Goal: Information Seeking & Learning: Learn about a topic

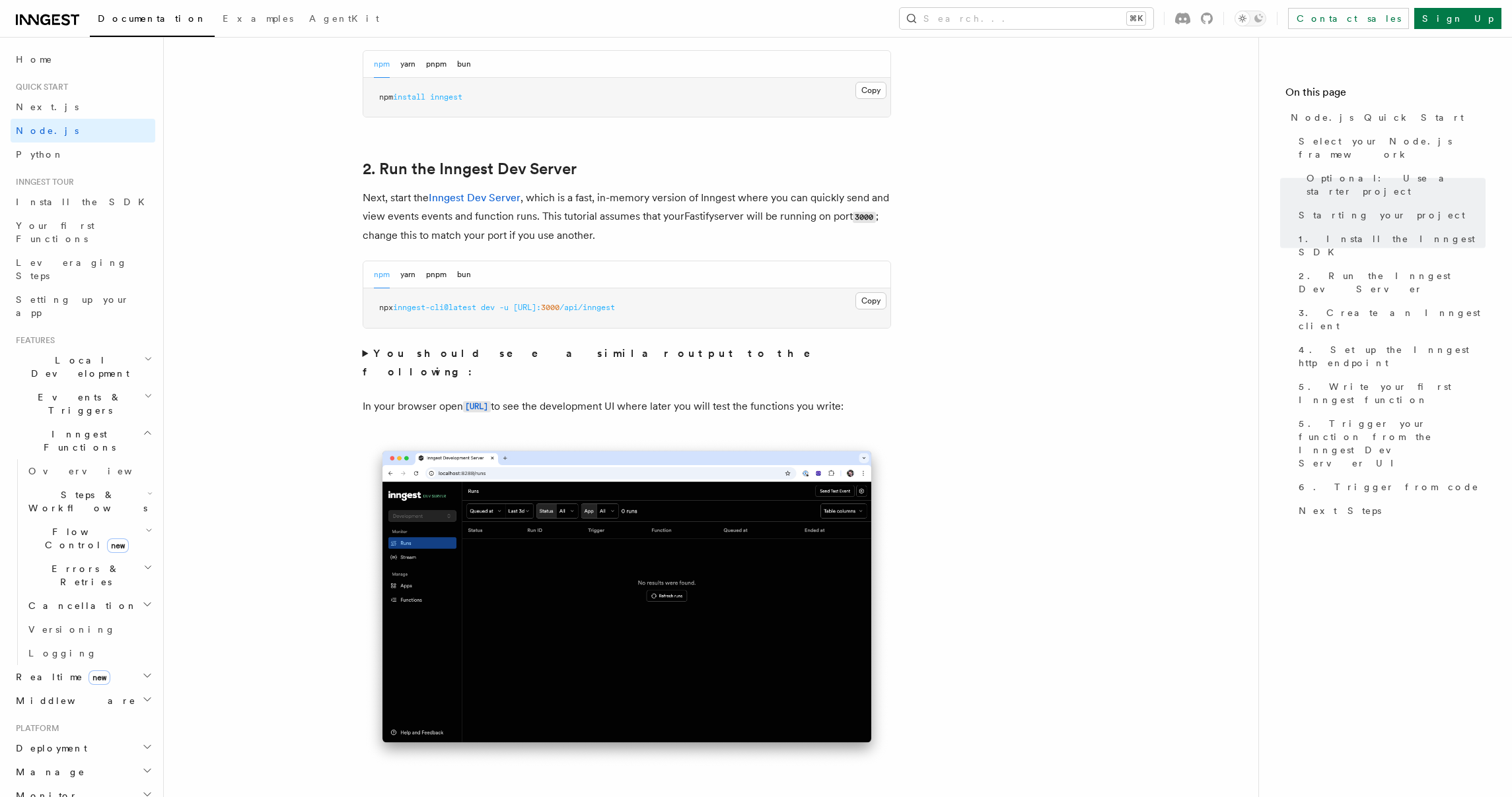
scroll to position [1007, 0]
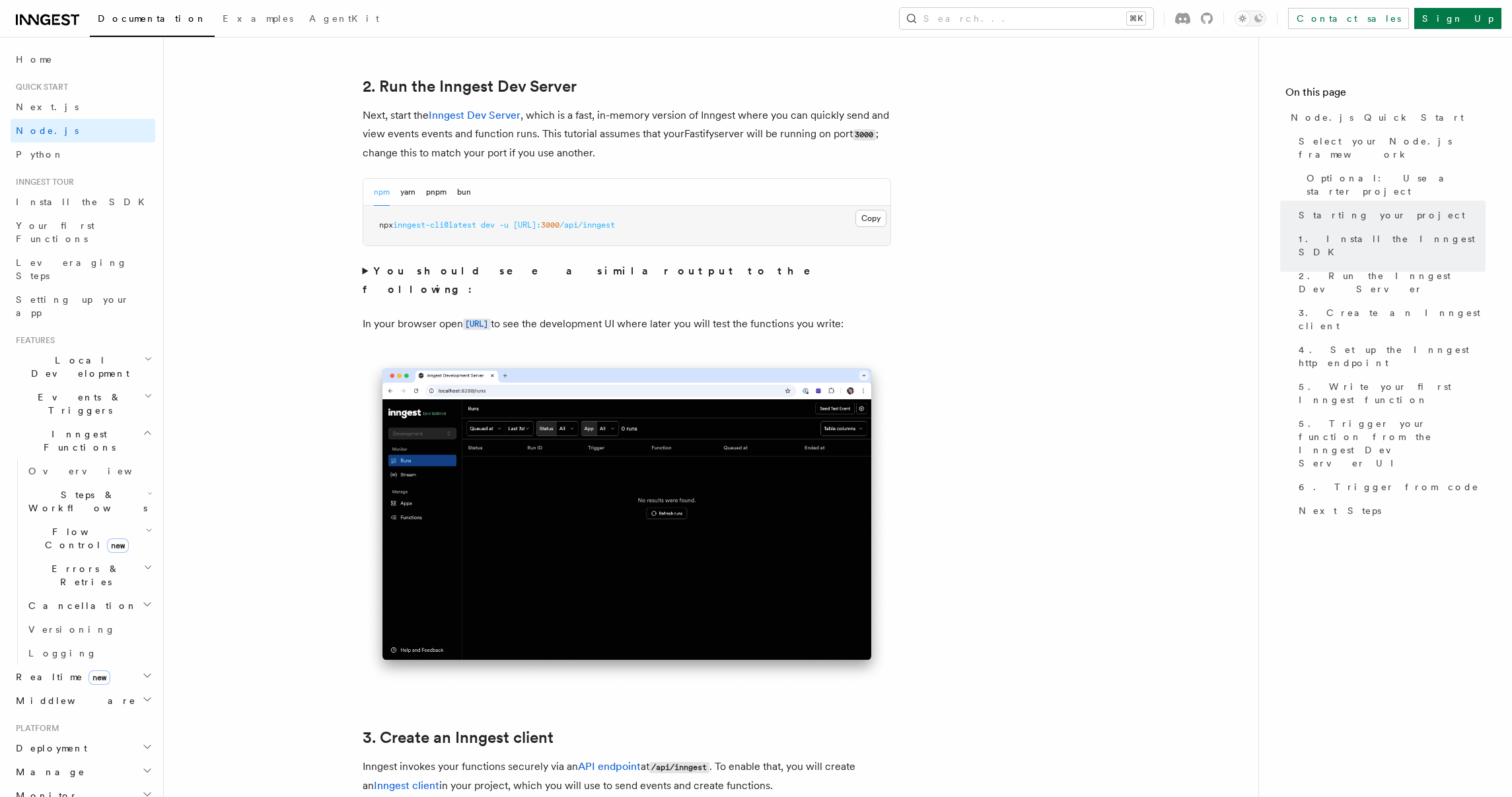
click at [476, 227] on span "inngest-cli@latest" at bounding box center [434, 225] width 83 height 9
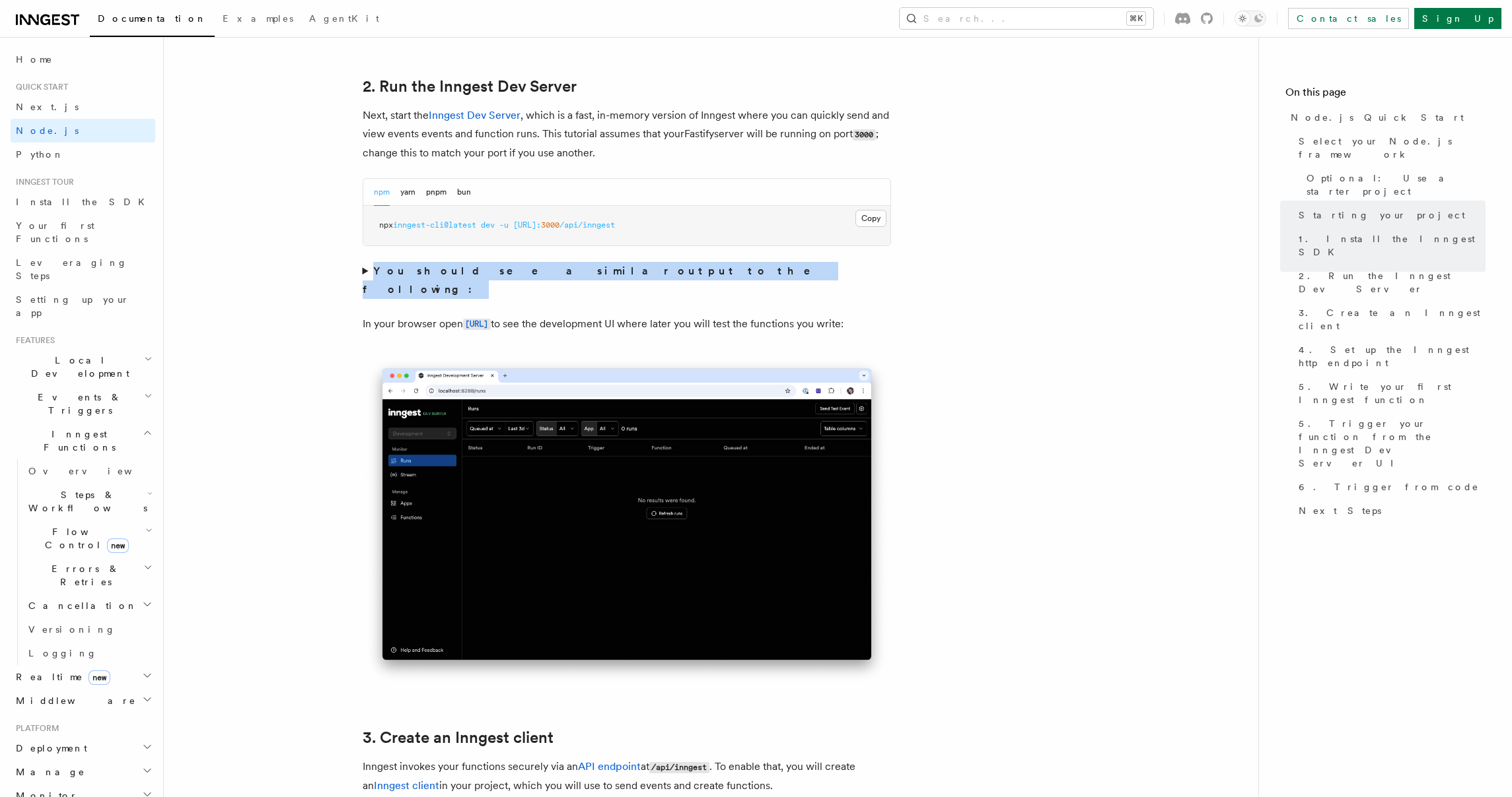
click at [551, 95] on link "2. Run the Inngest Dev Server" at bounding box center [469, 86] width 214 height 18
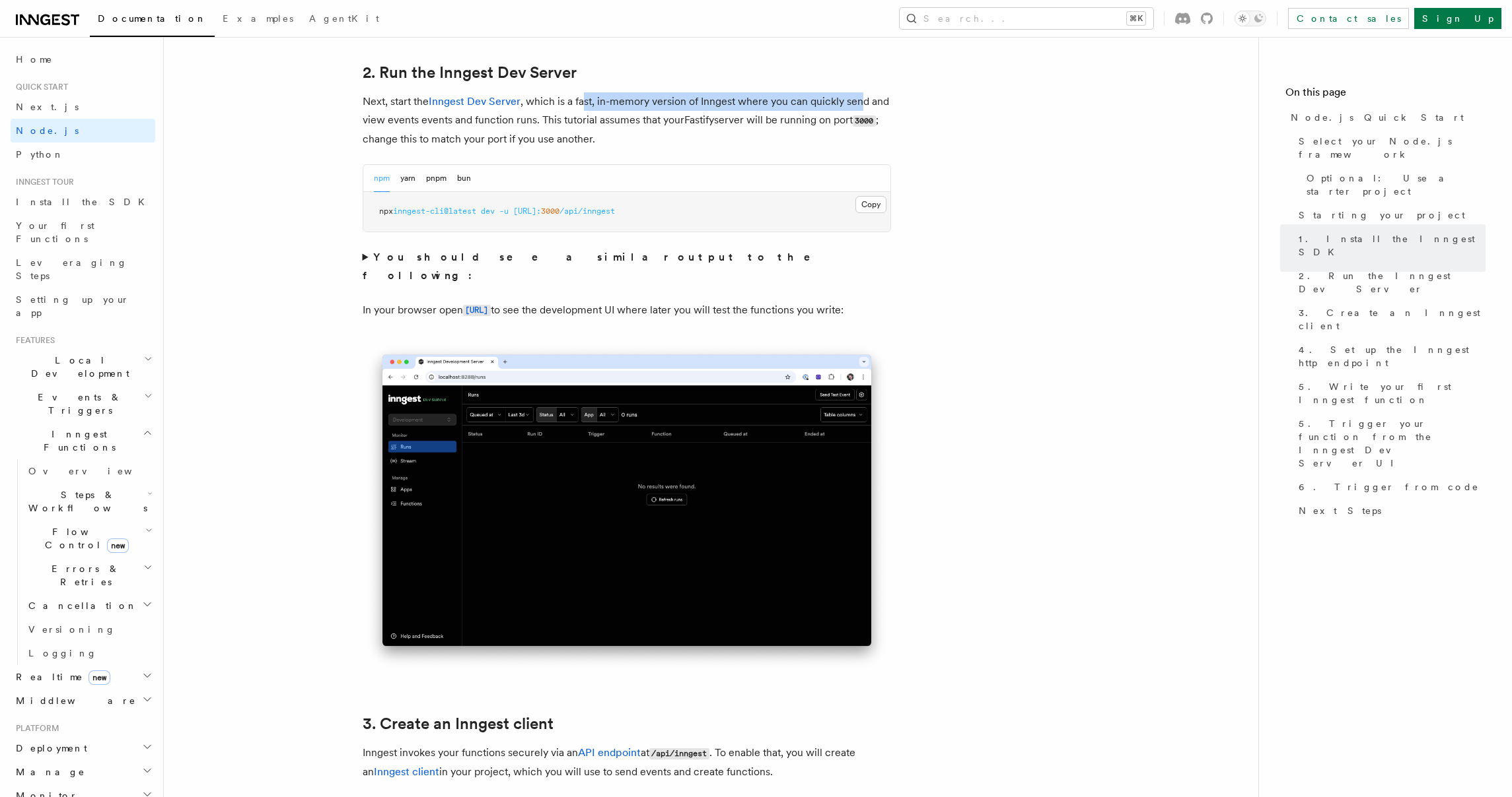
drag, startPoint x: 586, startPoint y: 102, endPoint x: 858, endPoint y: 97, distance: 272.0
click at [858, 97] on p "Next, start the Inngest Dev Server , which is a fast, in-memory version of Inng…" at bounding box center [626, 120] width 529 height 56
click at [814, 119] on p "Next, start the Inngest Dev Server , which is a fast, in-memory version of Inng…" at bounding box center [626, 120] width 529 height 56
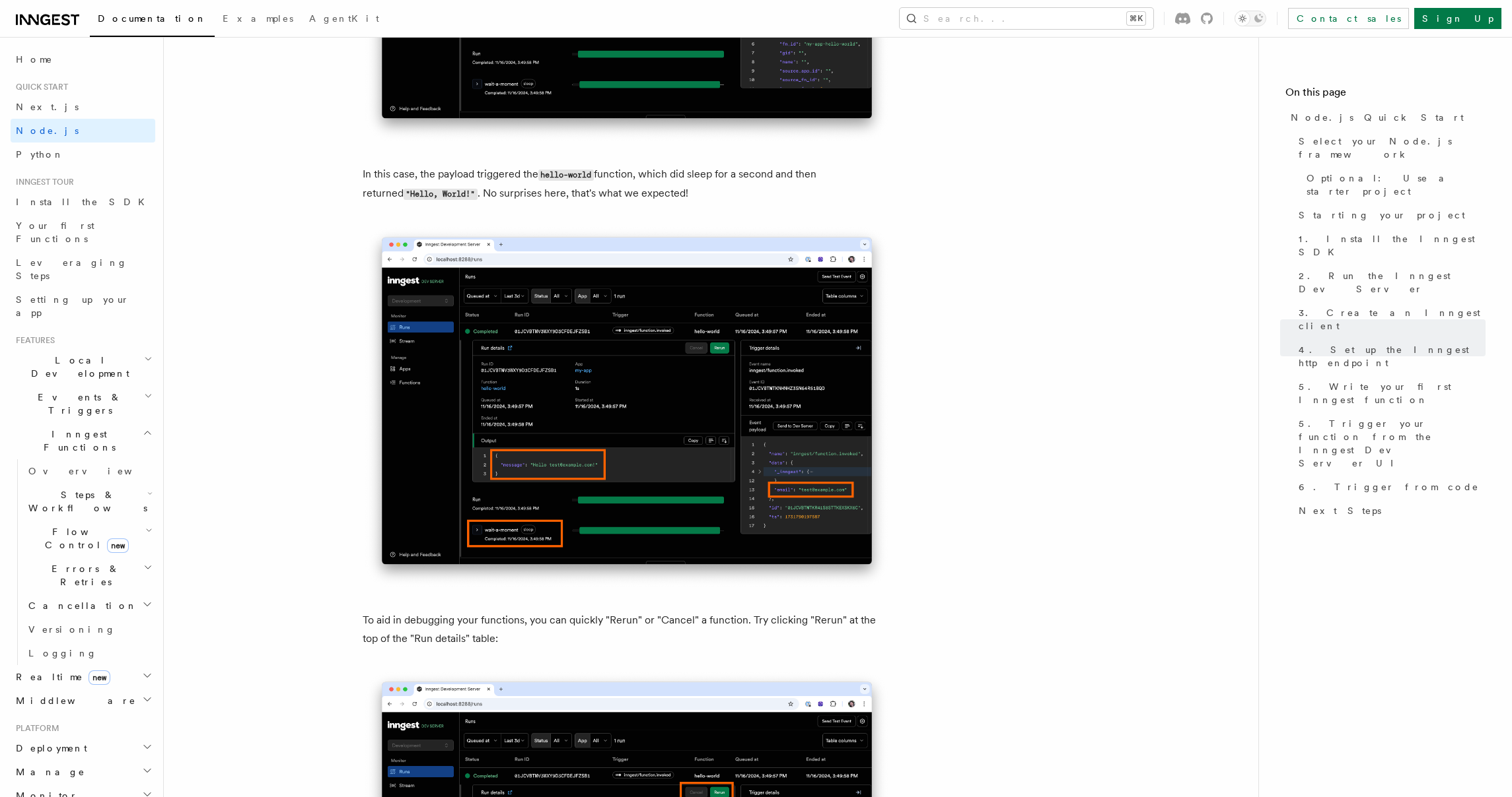
scroll to position [5516, 0]
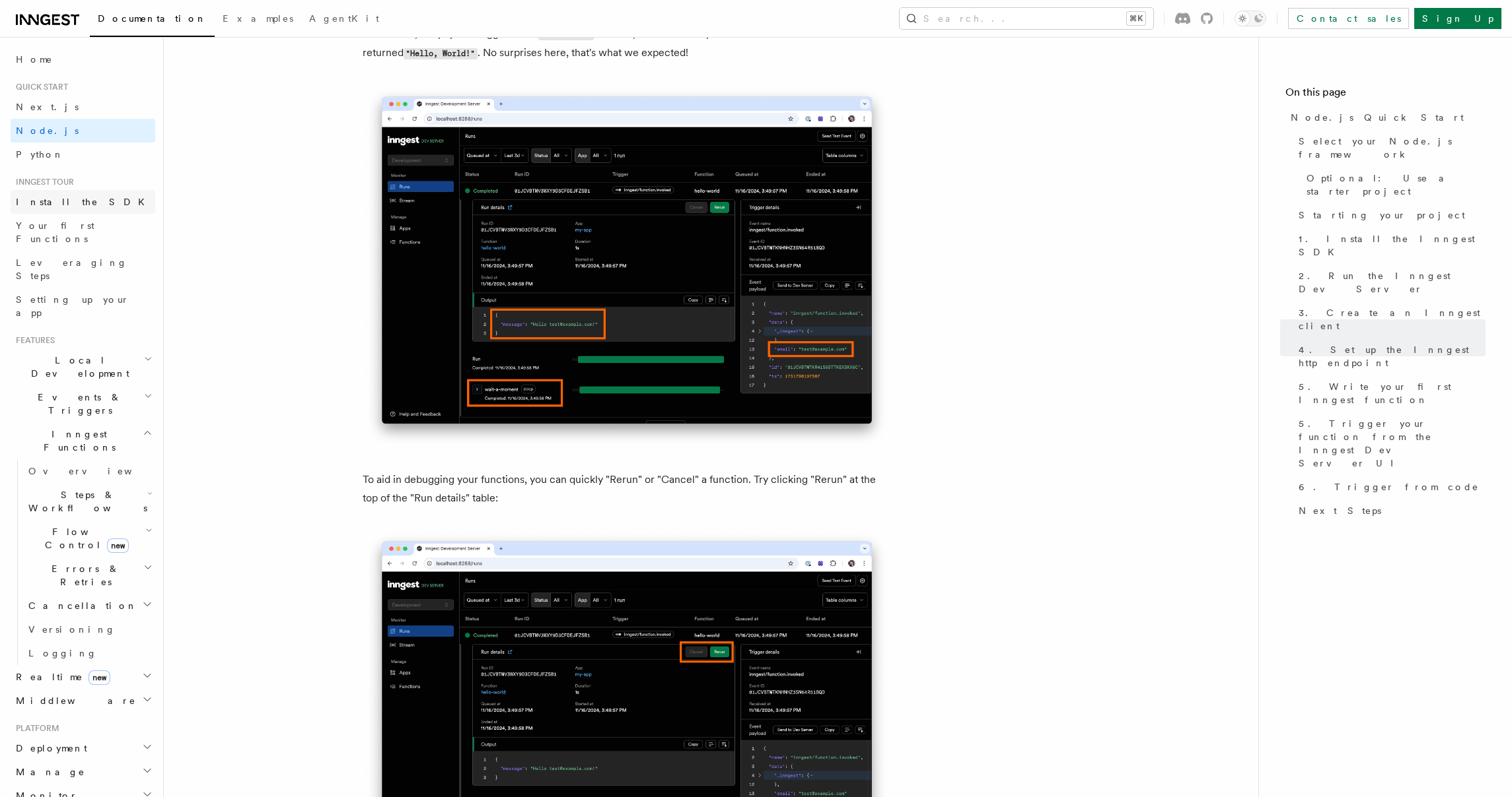
click at [81, 201] on link "Install the SDK" at bounding box center [82, 202] width 144 height 24
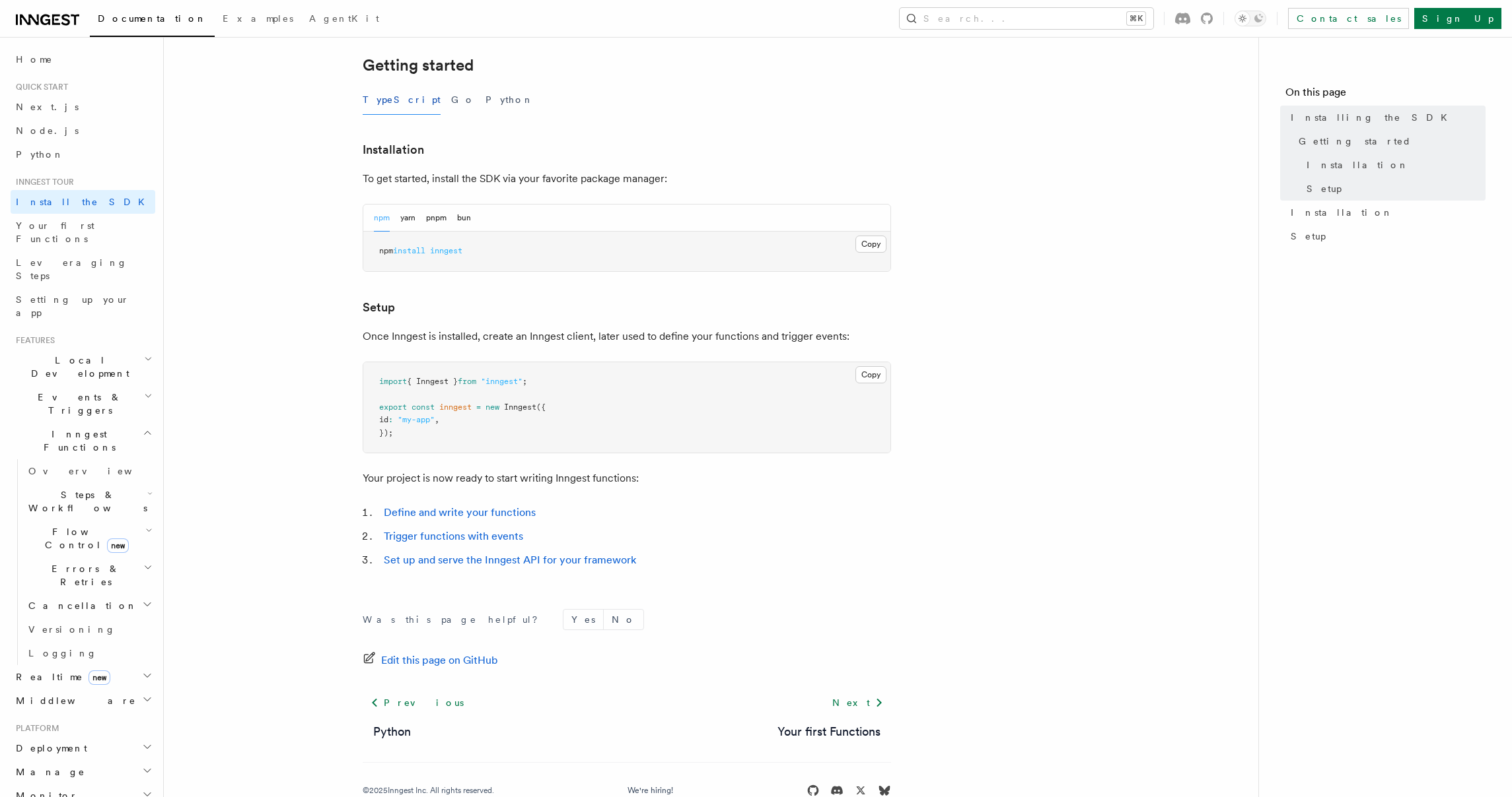
scroll to position [301, 0]
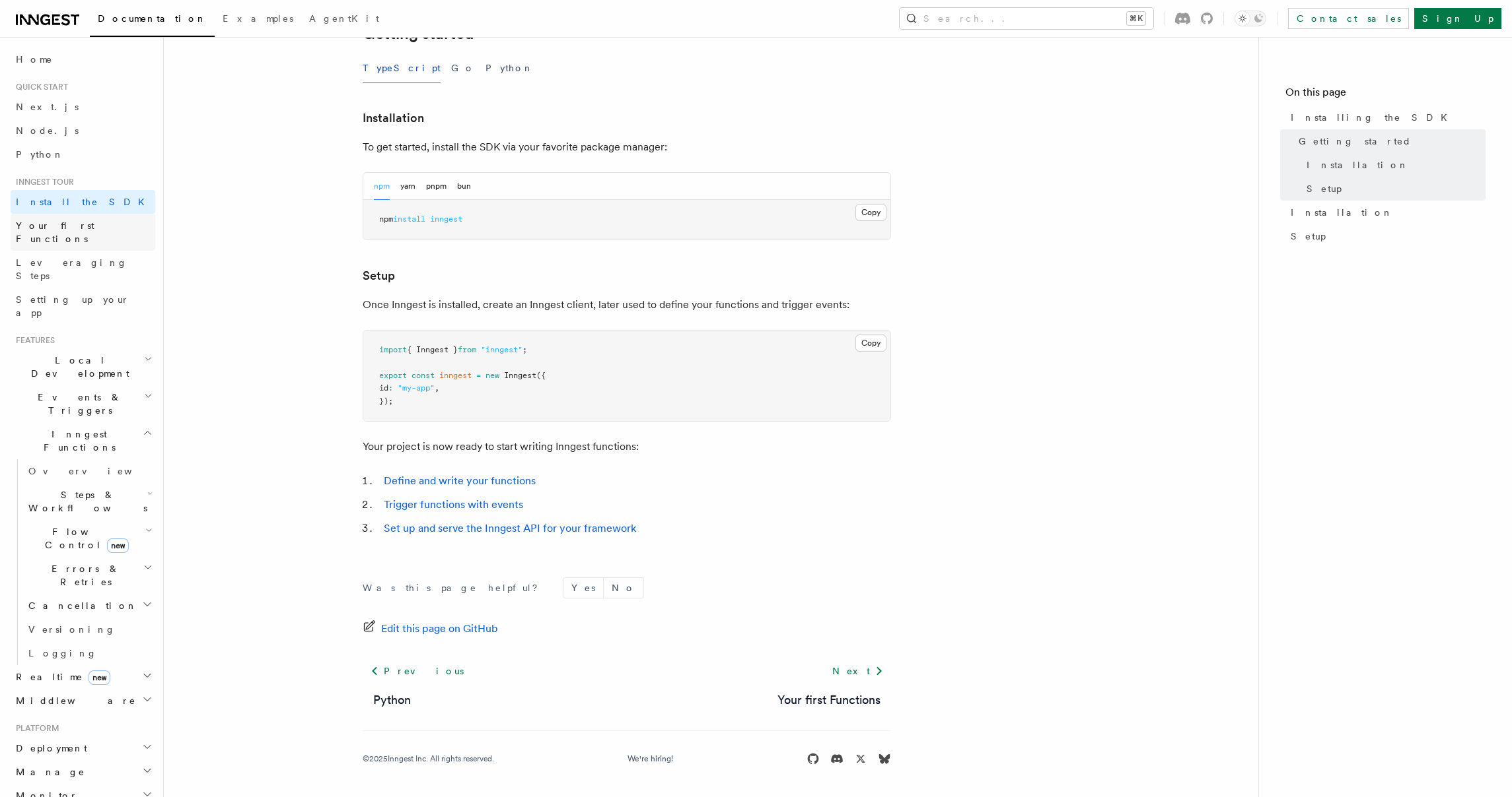
click at [64, 232] on span "Your first Functions" at bounding box center [86, 232] width 140 height 27
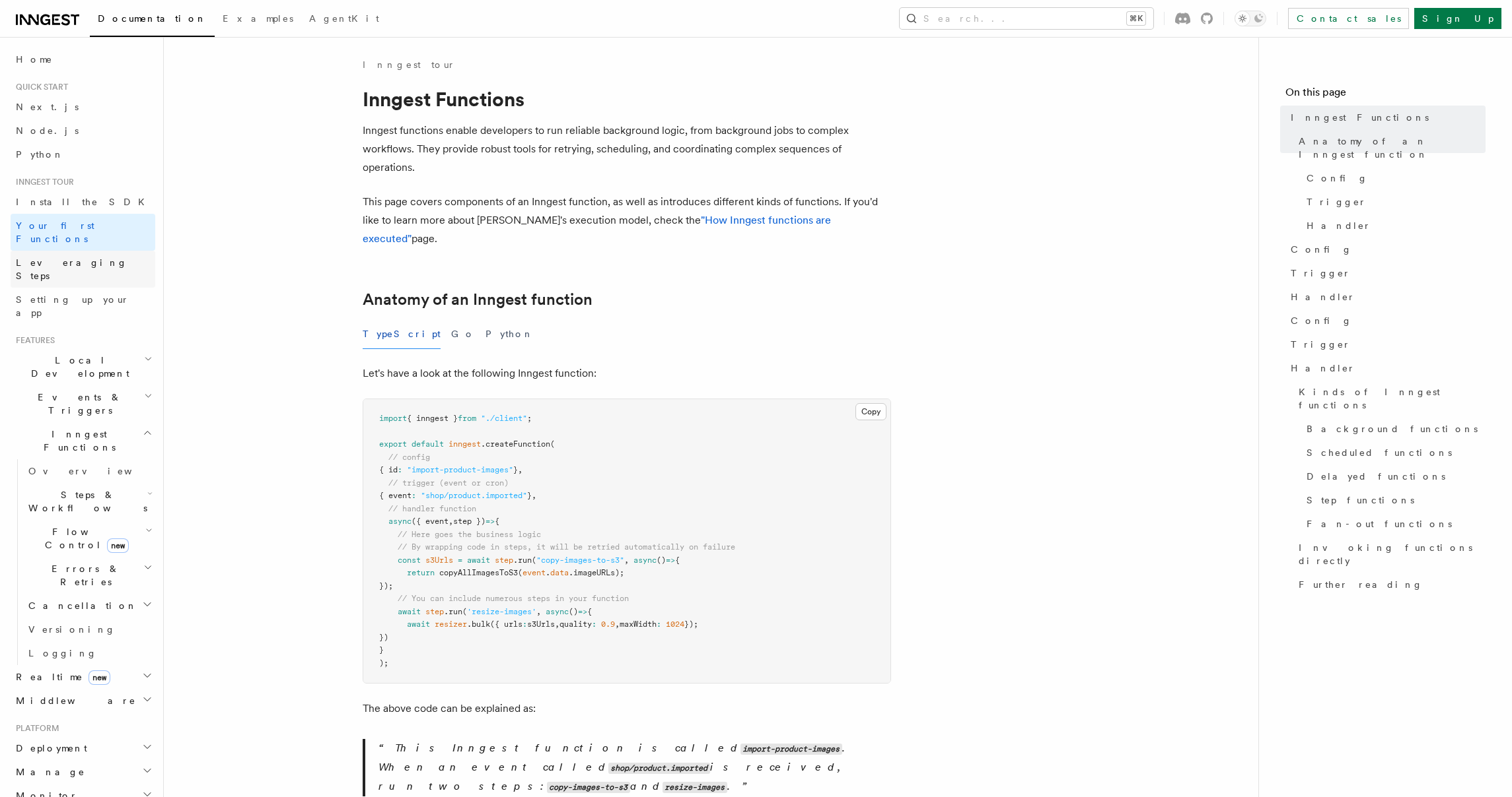
click at [60, 257] on span "Leveraging Steps" at bounding box center [71, 269] width 111 height 24
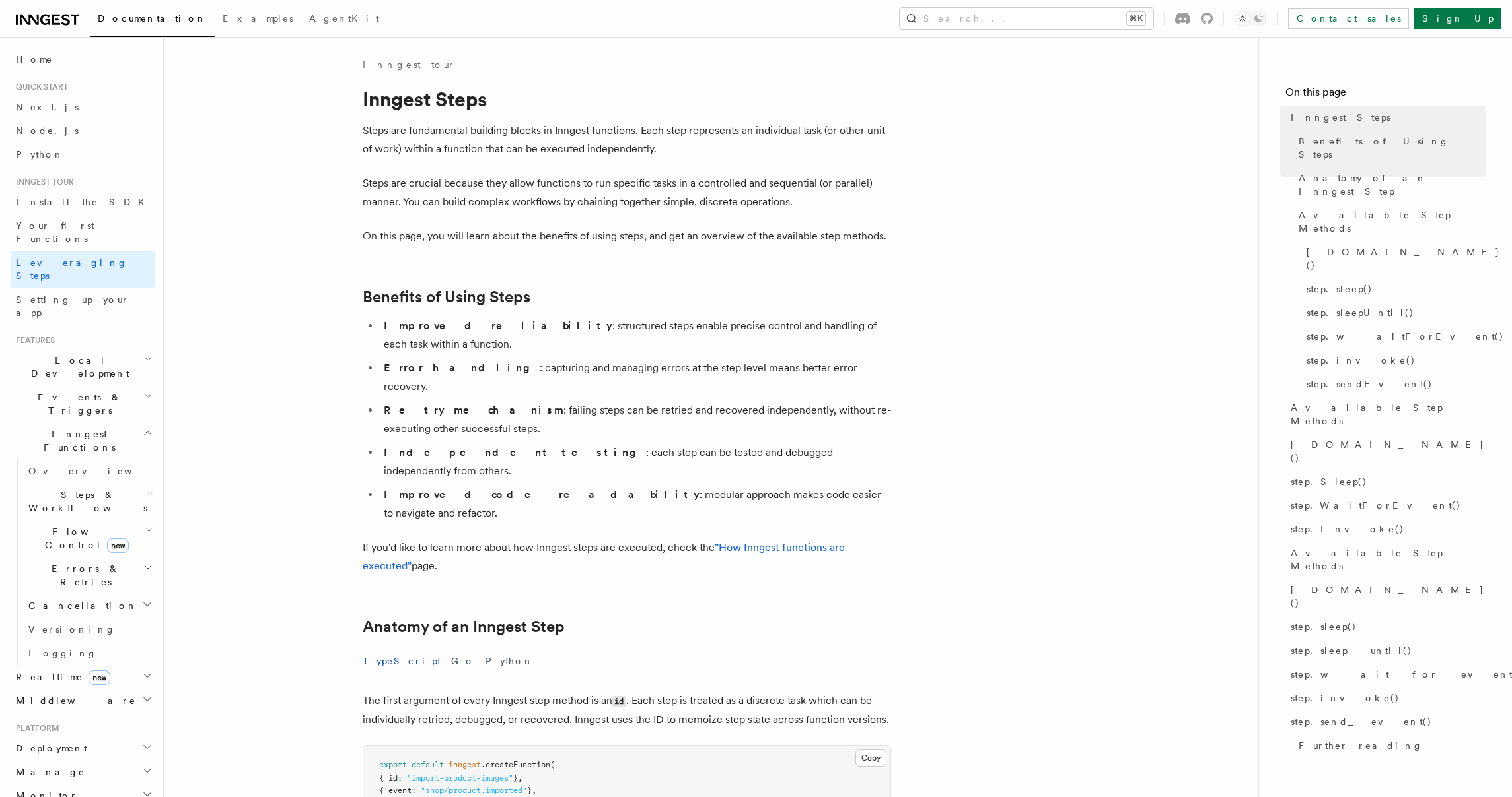
click at [83, 294] on span "Setting up your app" at bounding box center [73, 306] width 114 height 24
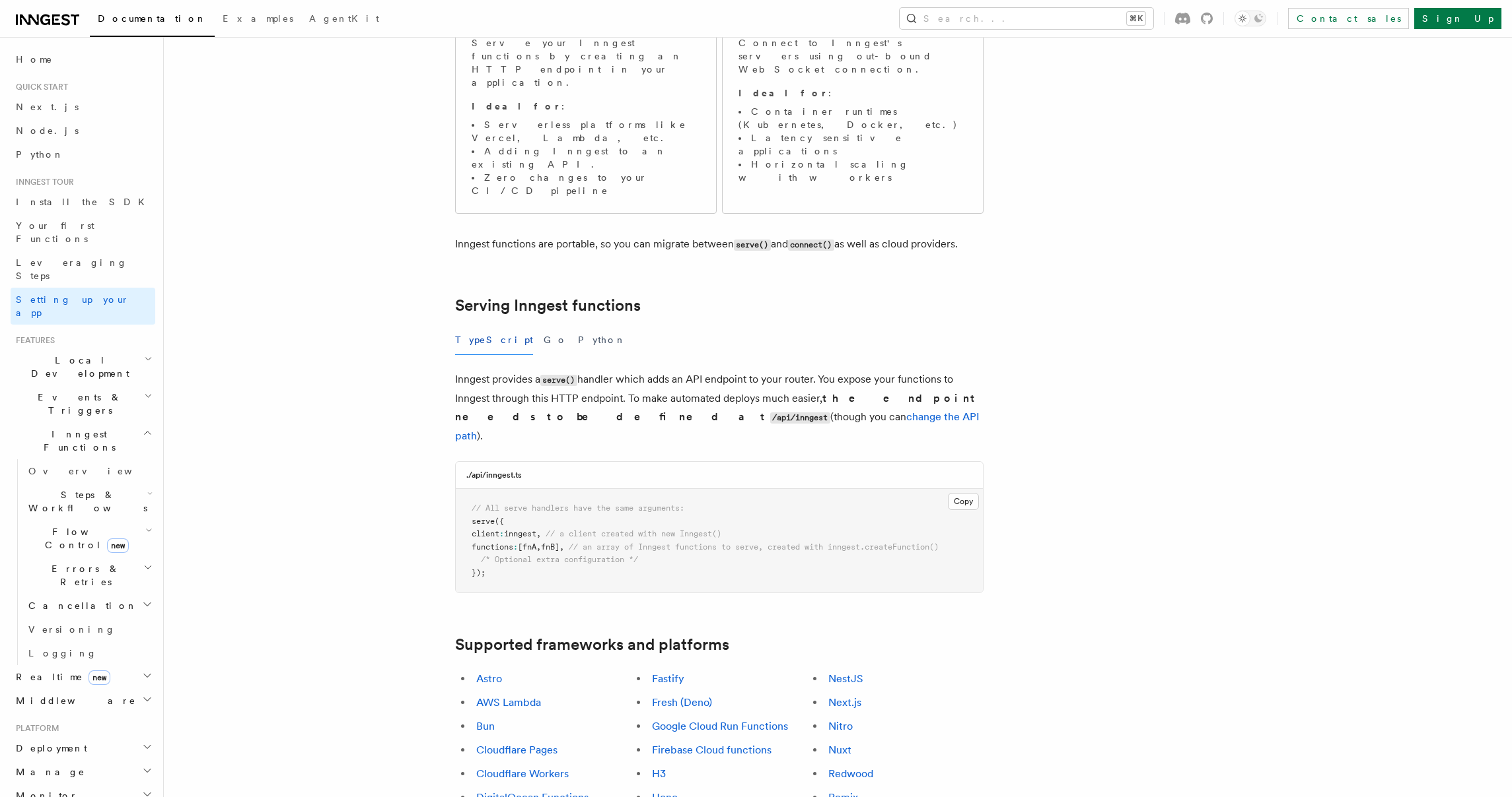
scroll to position [238, 0]
click at [86, 460] on link "Overview" at bounding box center [89, 472] width 132 height 24
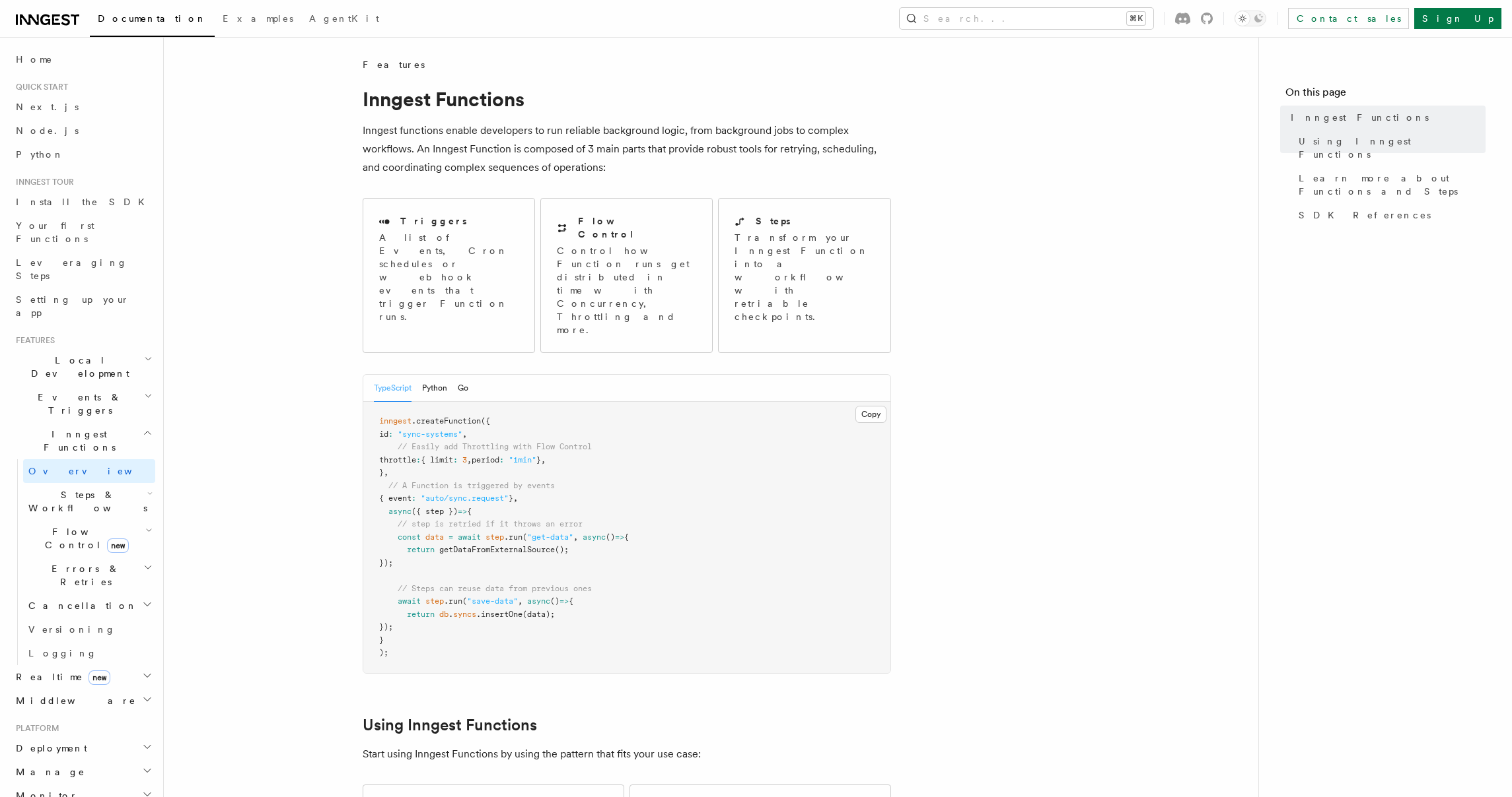
click at [74, 484] on h2 "Steps & Workflows" at bounding box center [89, 502] width 132 height 37
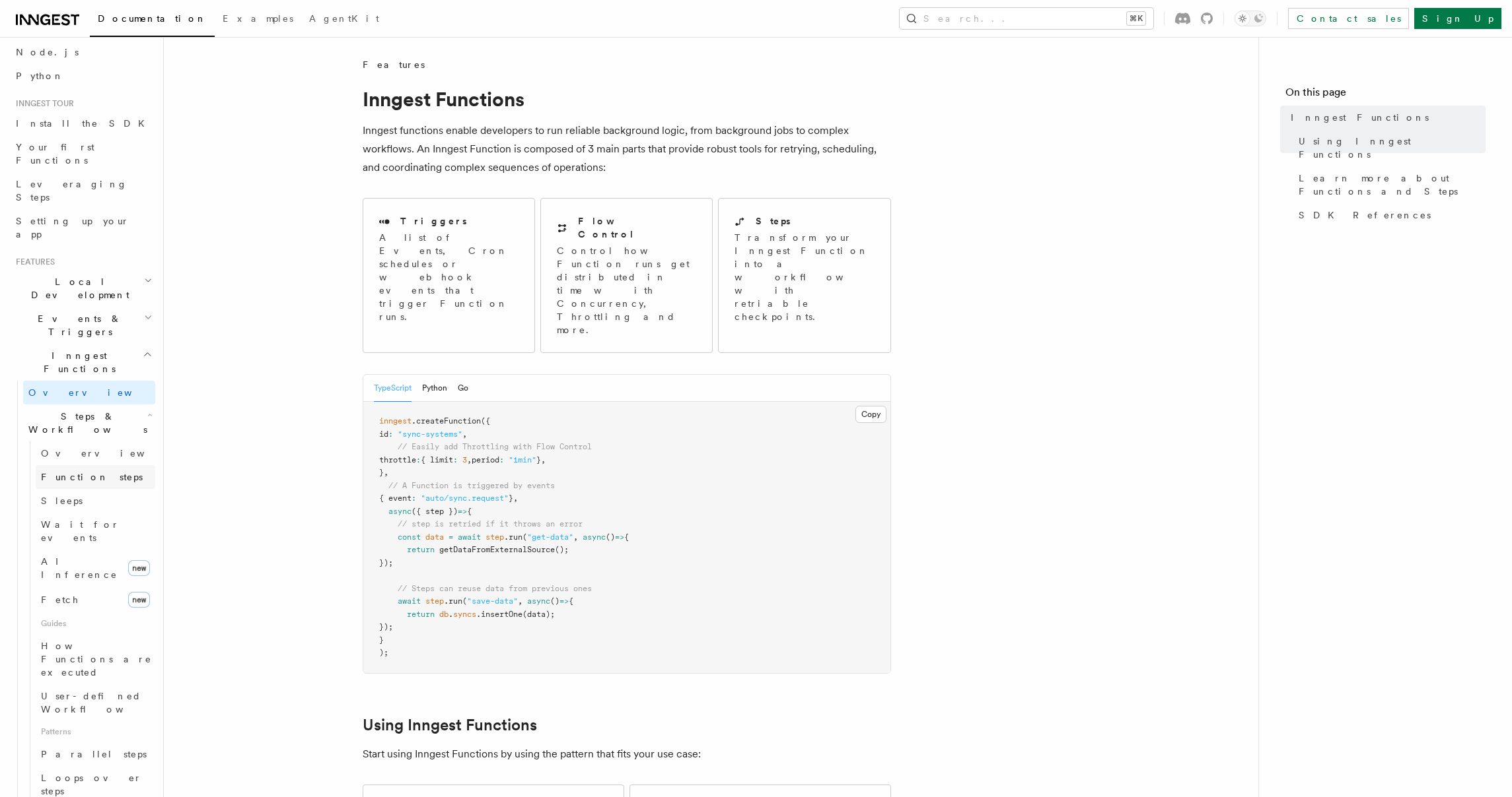
scroll to position [79, 0]
click at [76, 556] on span "AI Inference" at bounding box center [79, 568] width 76 height 24
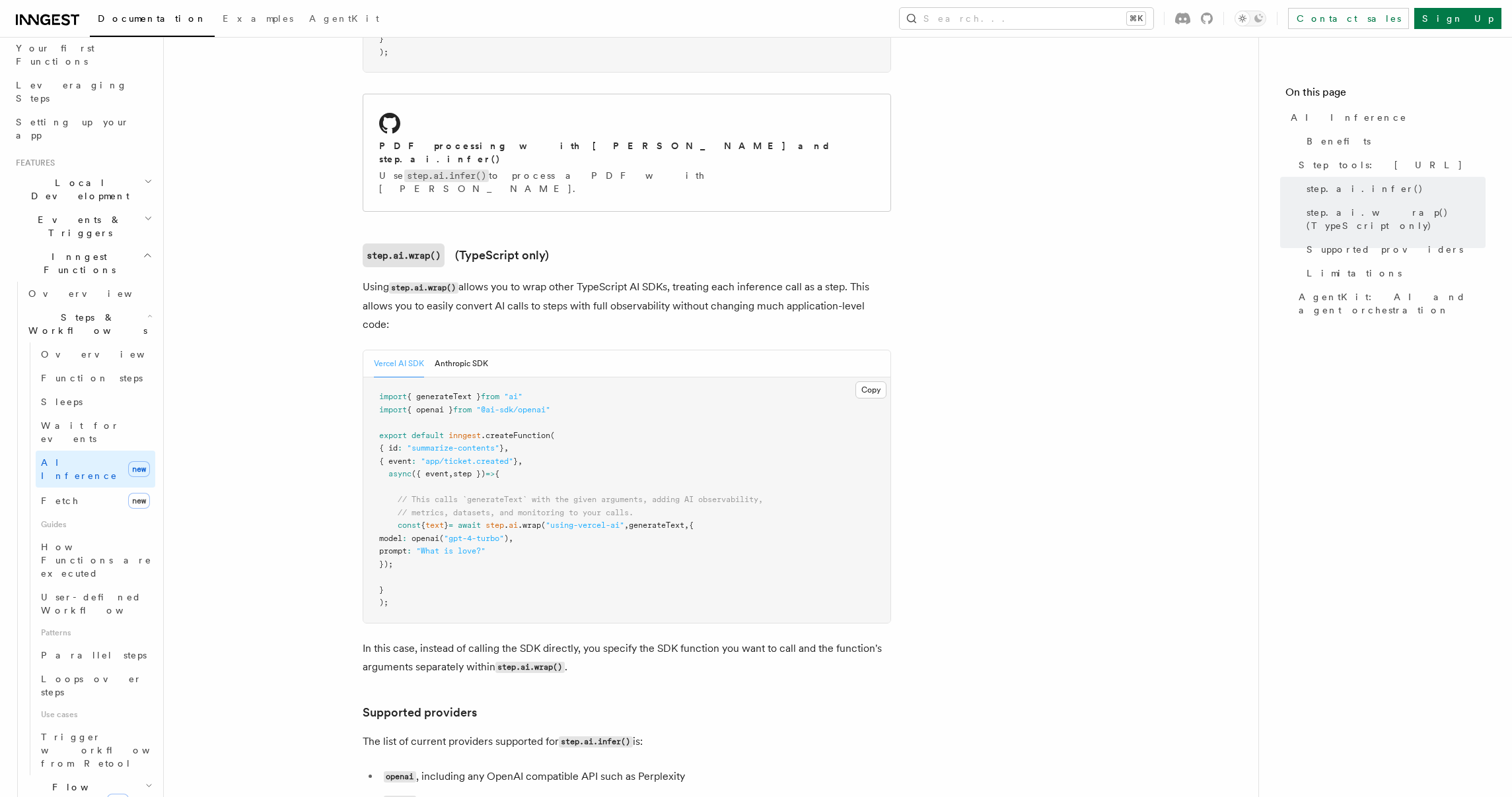
scroll to position [238, 0]
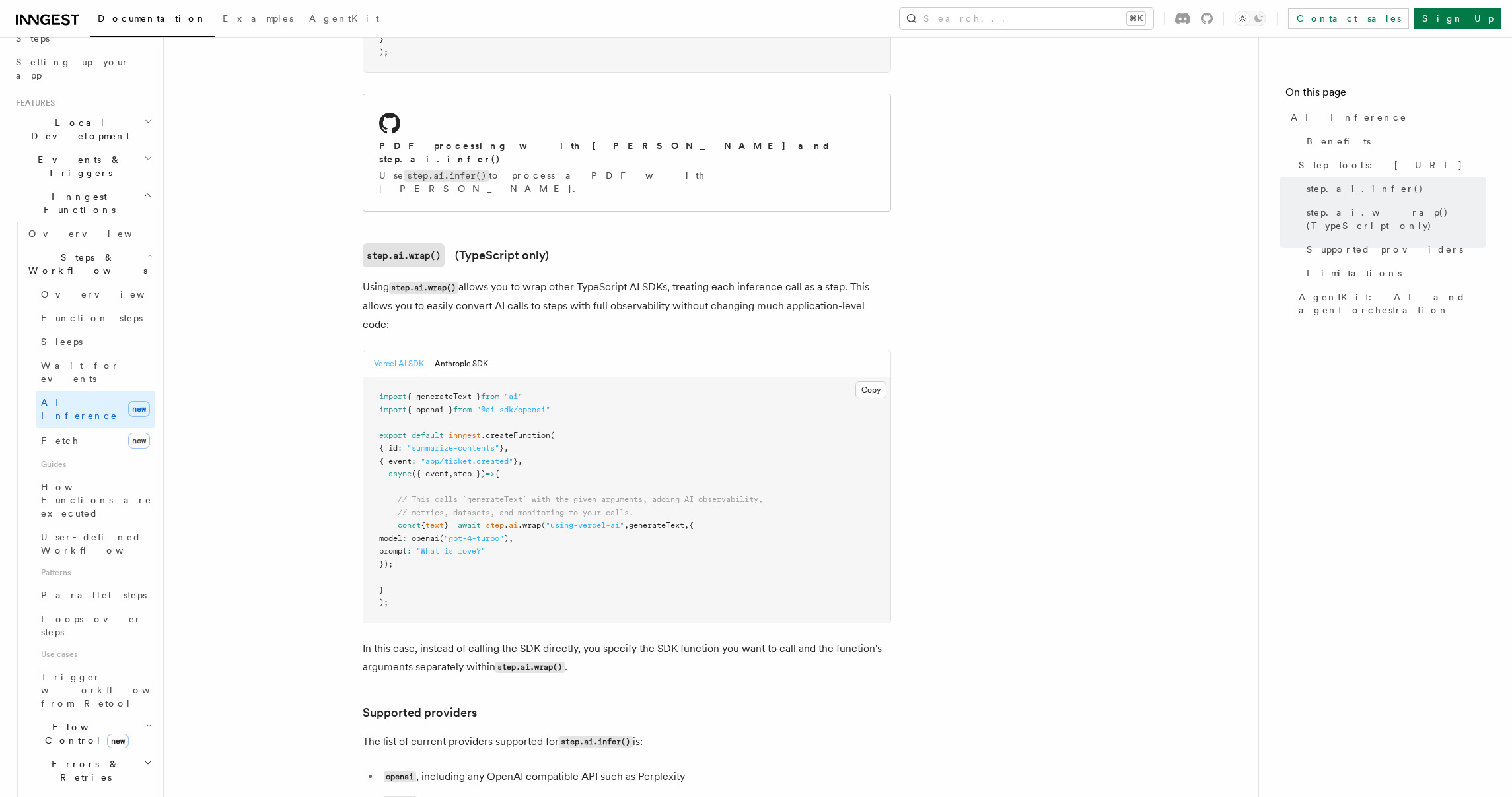
click at [46, 721] on span "Flow Control new" at bounding box center [84, 734] width 122 height 27
click at [76, 753] on link "Overview" at bounding box center [96, 765] width 120 height 24
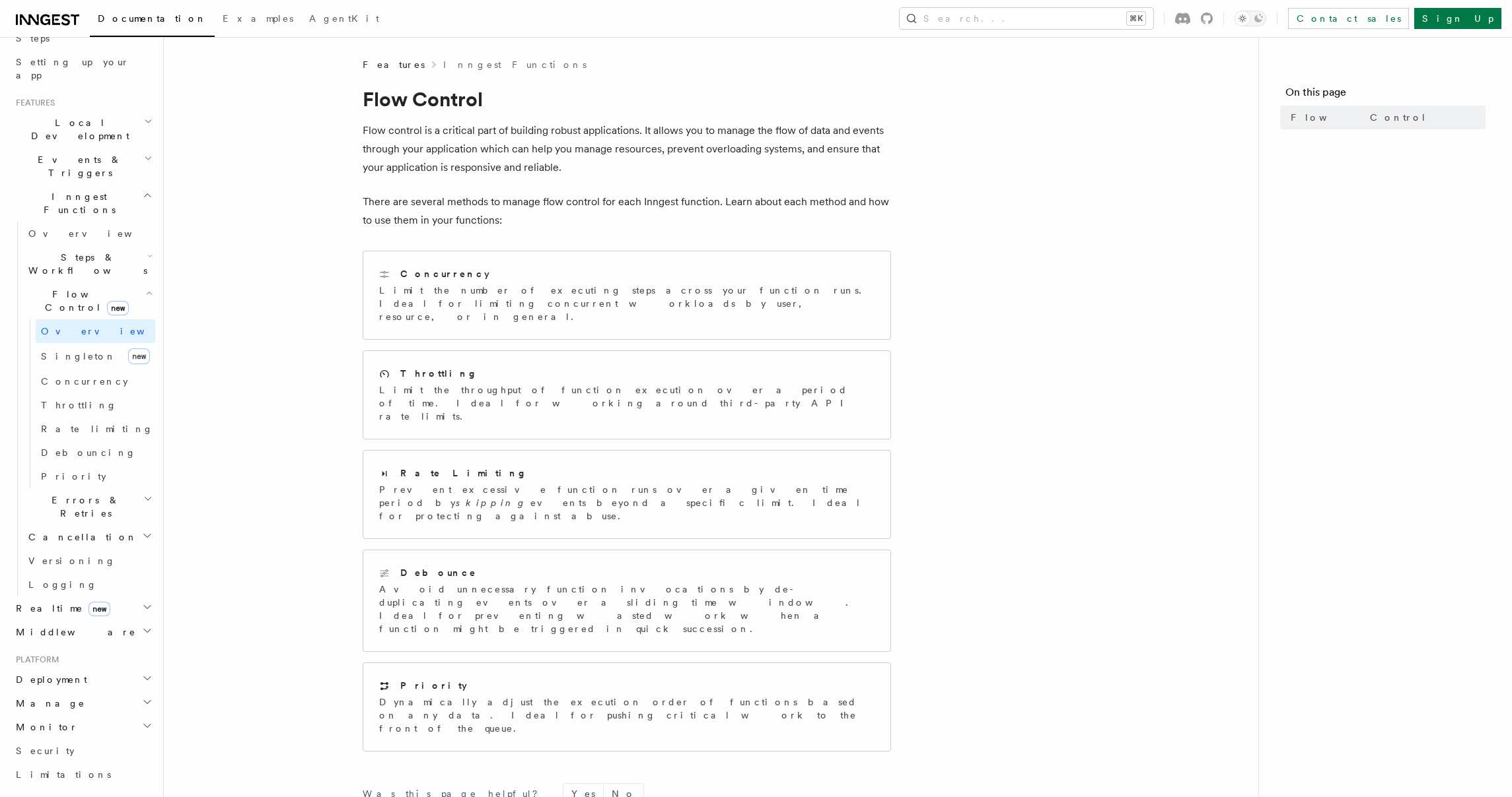
click at [56, 251] on span "Steps & Workflows" at bounding box center [85, 264] width 124 height 27
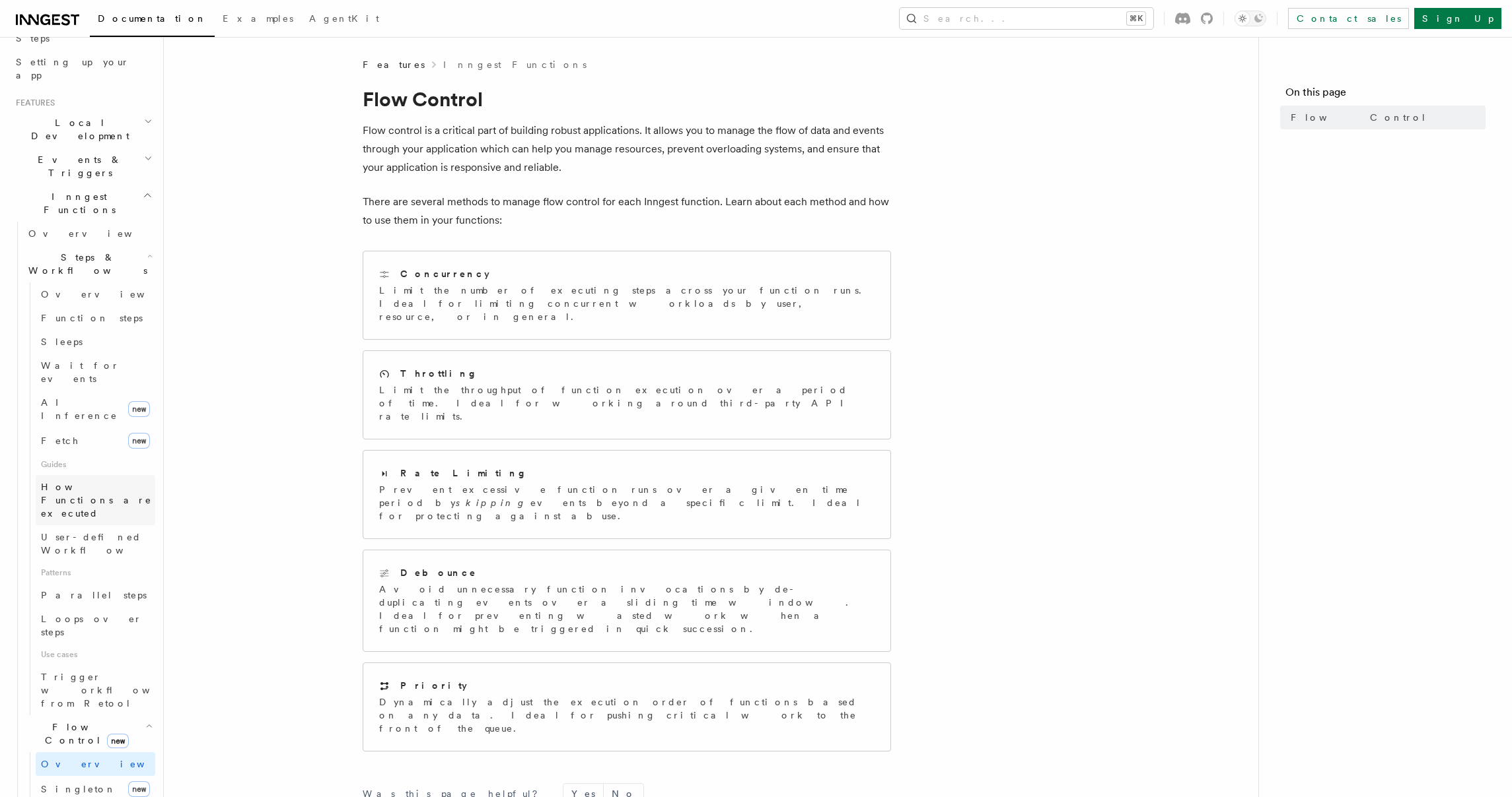
click at [97, 481] on span "How Functions are executed" at bounding box center [98, 500] width 114 height 40
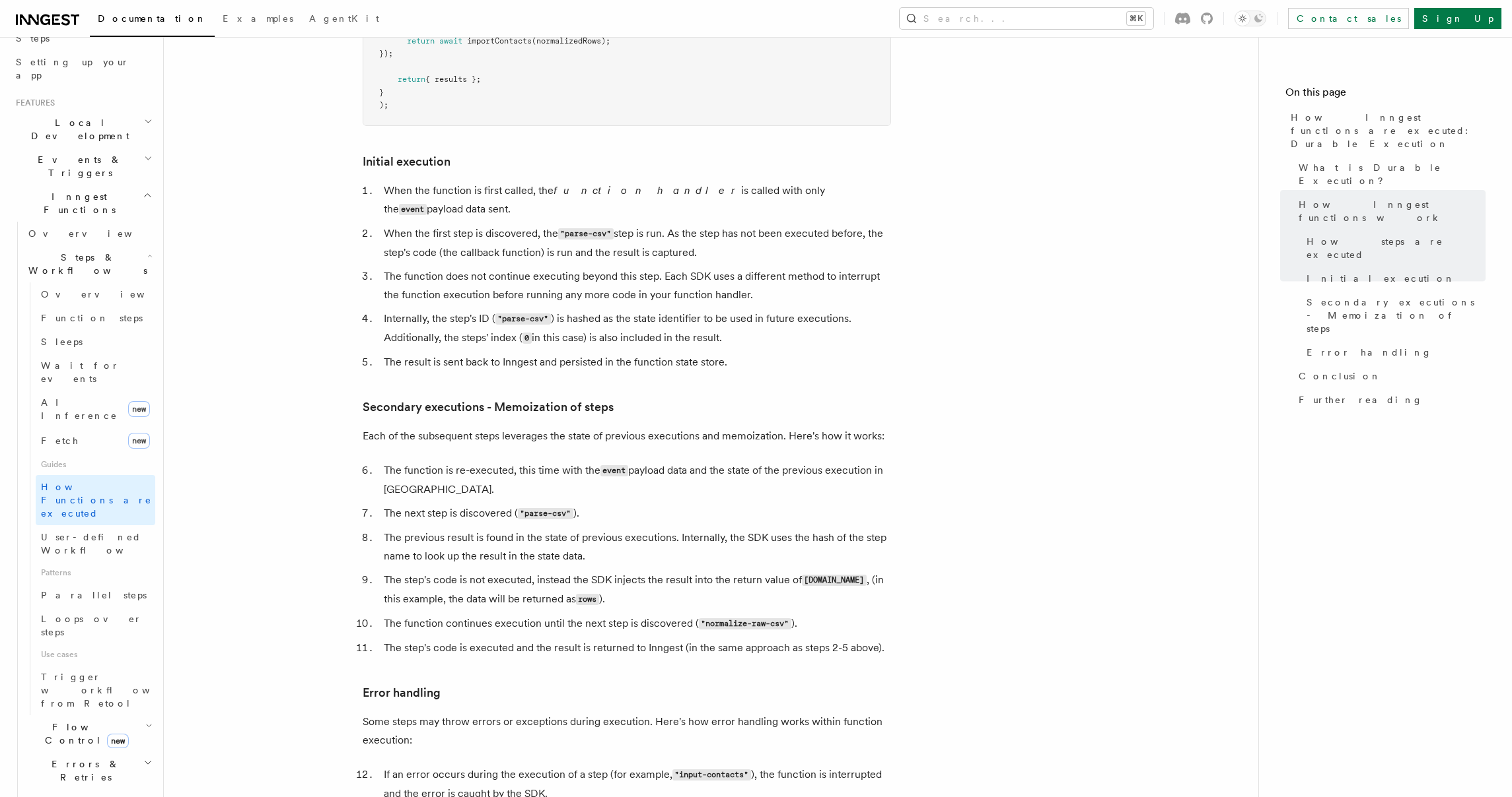
scroll to position [1546, 0]
